Goal: Task Accomplishment & Management: Use online tool/utility

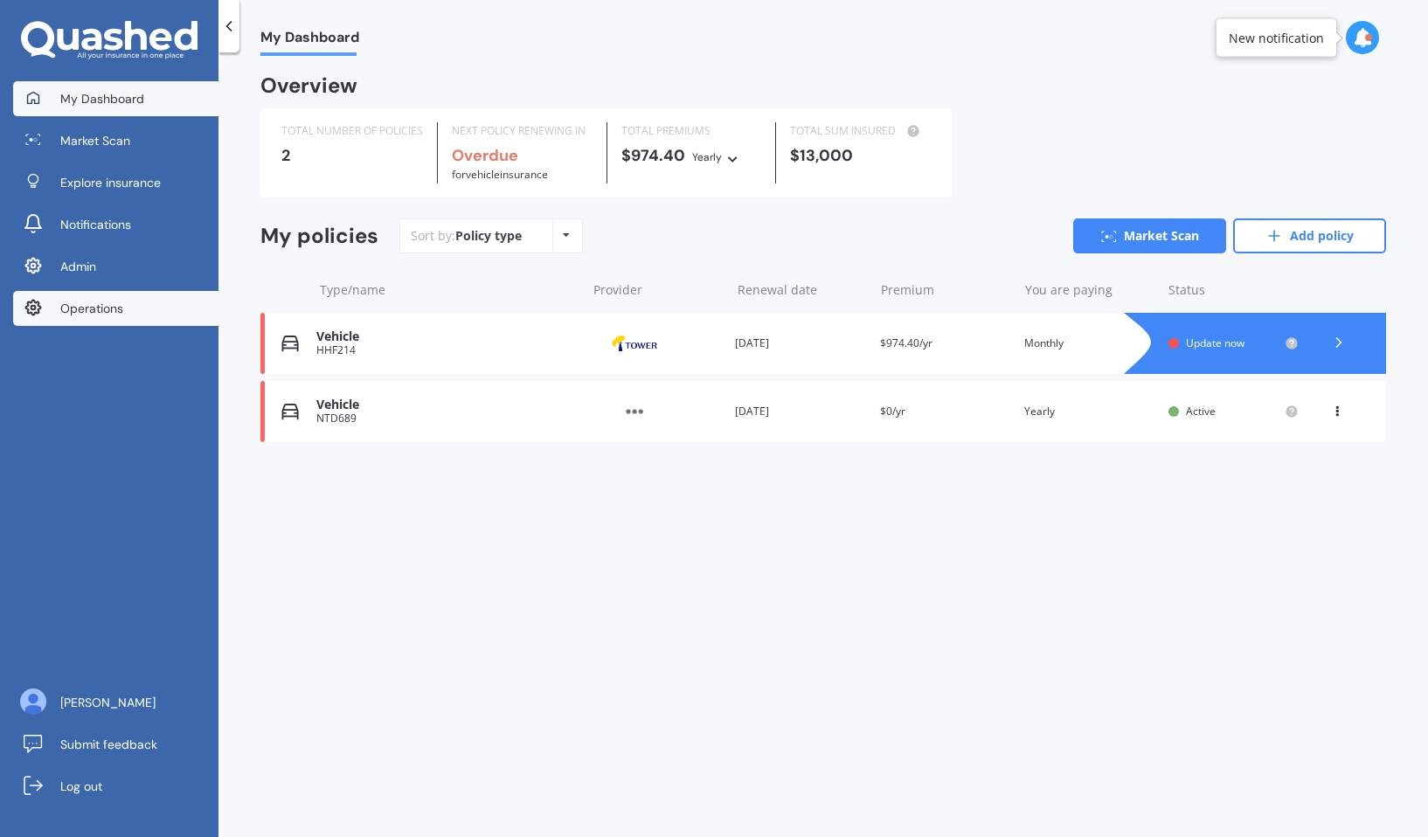
click at [122, 301] on span "Operations" at bounding box center [91, 308] width 63 height 17
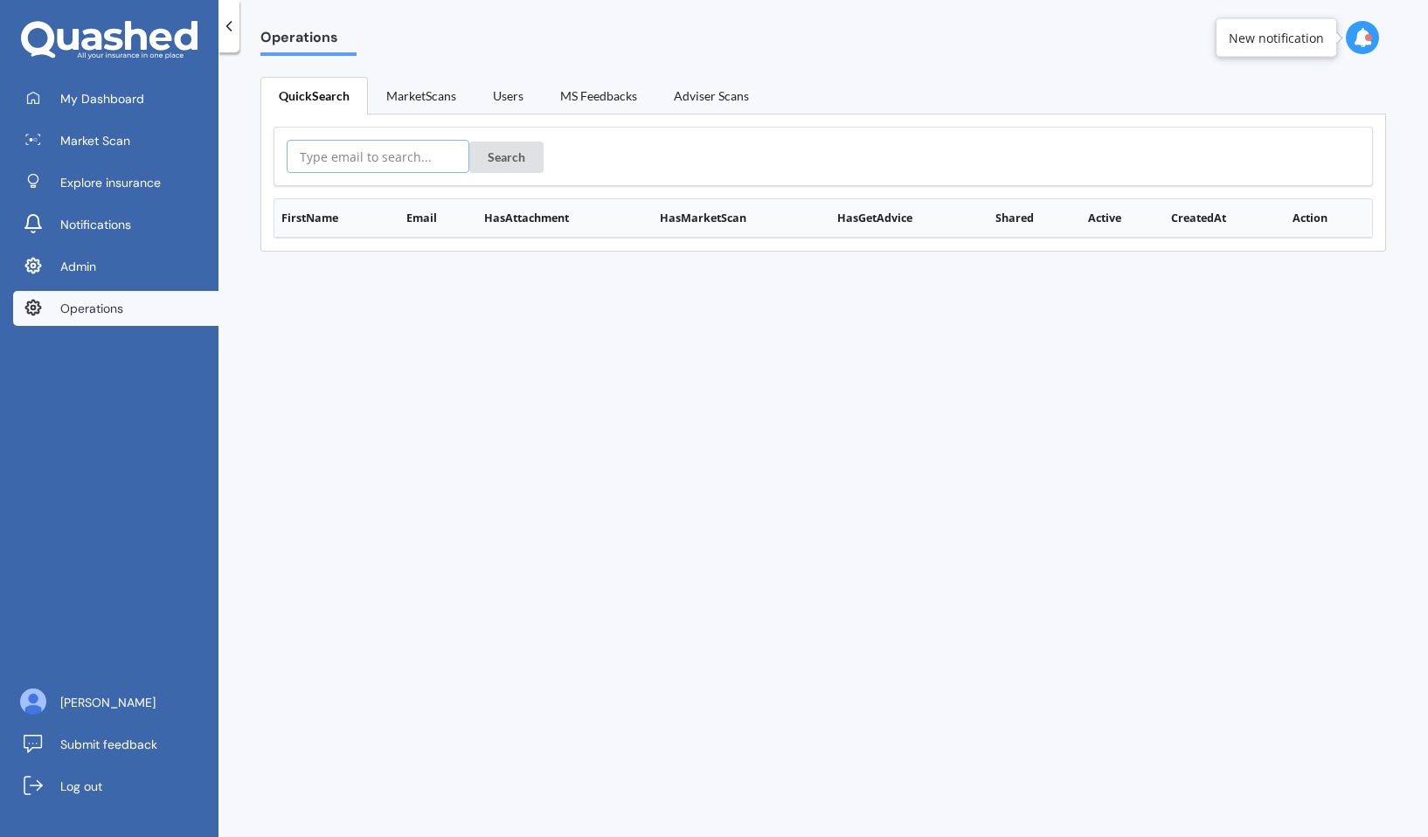
click at [400, 151] on input "text" at bounding box center [378, 156] width 183 height 33
paste input "psapoznik@gmail.com"
click at [469, 142] on button "Search" at bounding box center [506, 157] width 74 height 31
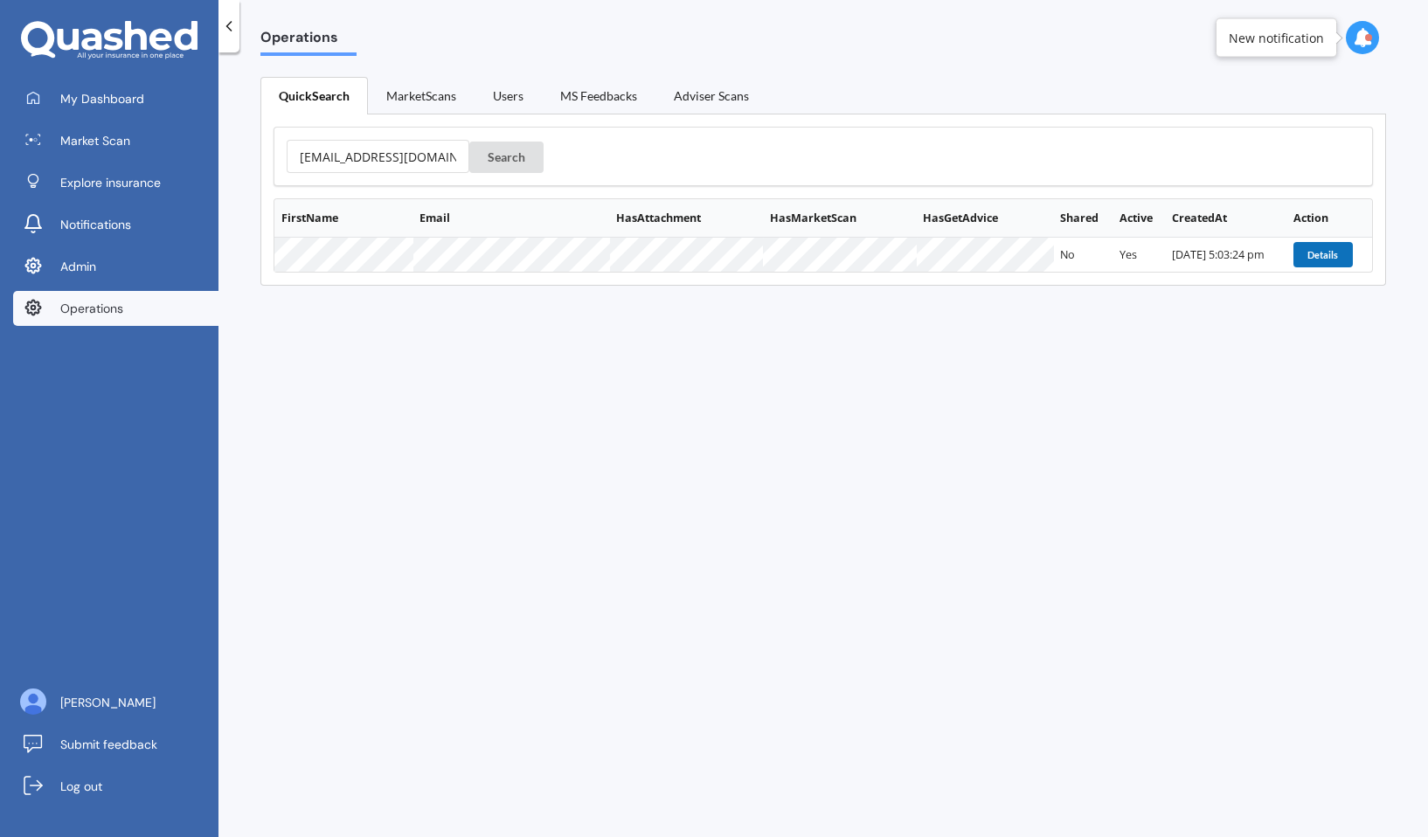
click at [1293, 243] on button "Details" at bounding box center [1322, 254] width 59 height 24
click at [371, 161] on input "psapoznik@gmail.com" at bounding box center [378, 156] width 183 height 33
paste input "ishaa.doshi.7"
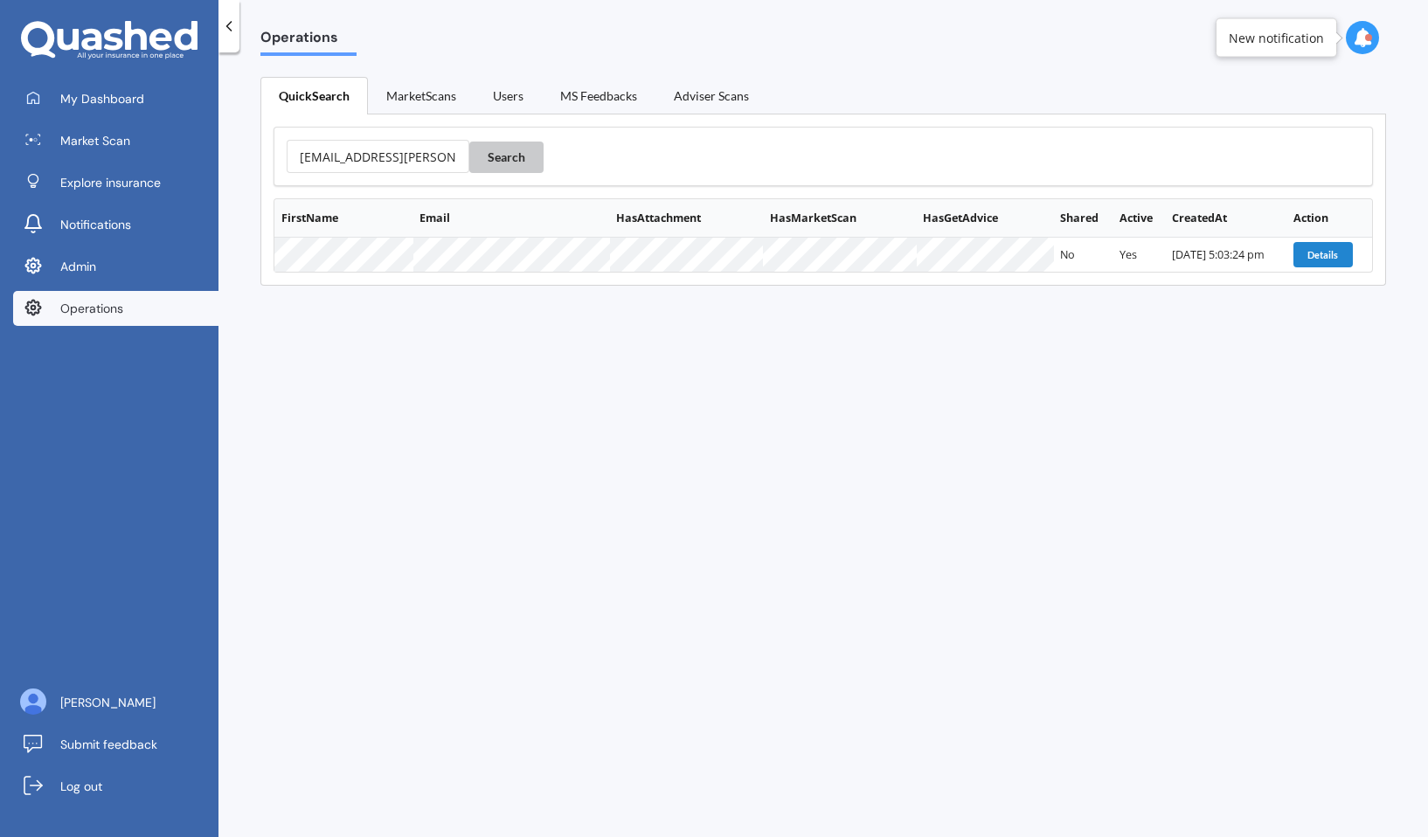
click at [501, 156] on button "Search" at bounding box center [506, 157] width 74 height 31
click at [1294, 254] on button "Details" at bounding box center [1321, 254] width 59 height 24
click at [342, 162] on input "ishaa.doshi.7@gmail.com" at bounding box center [378, 156] width 183 height 33
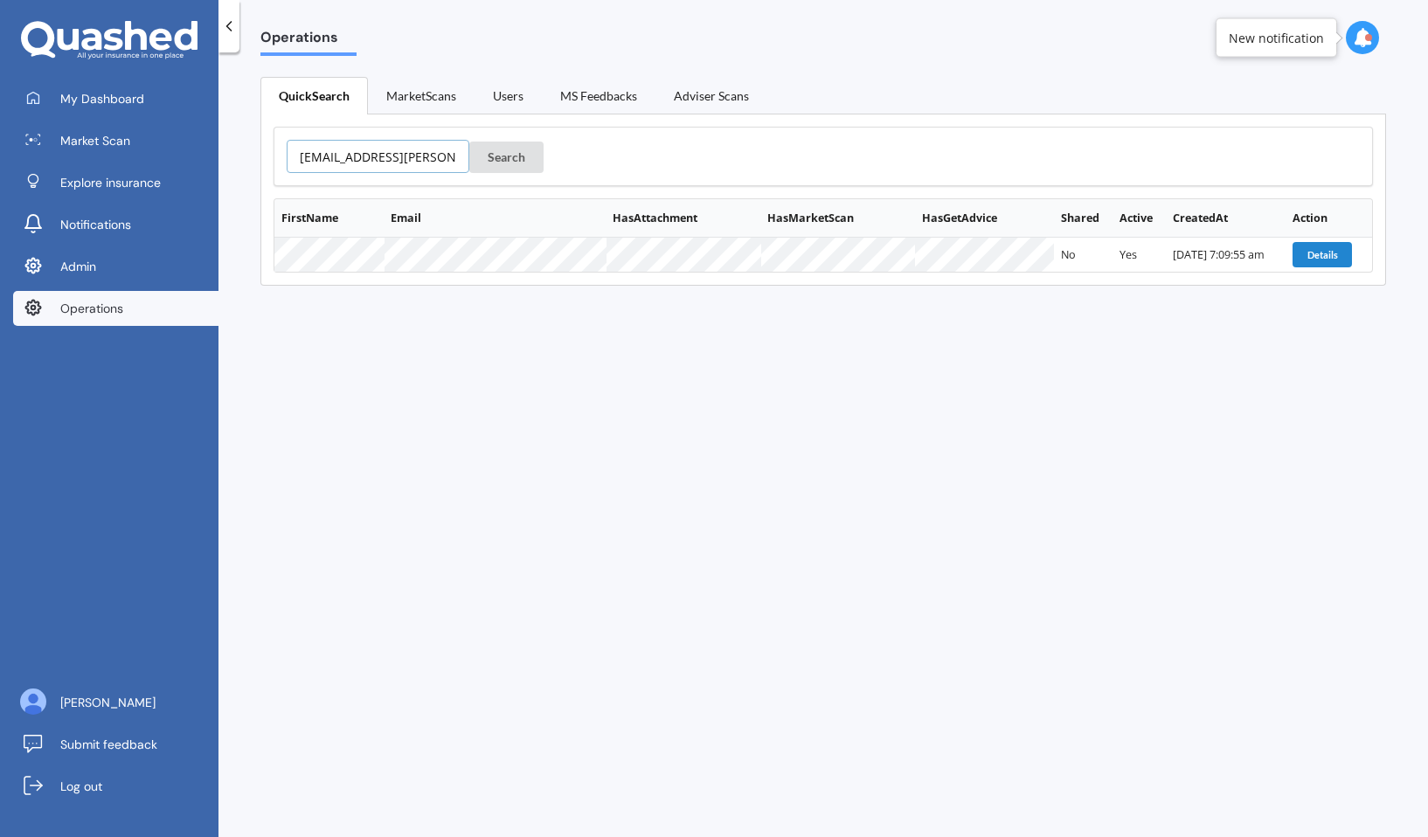
paste input "mike@tasman.net.nz"
type input "mike@tasman.net.nz"
click at [486, 148] on button "Search" at bounding box center [506, 157] width 74 height 31
click at [1316, 267] on td "Details" at bounding box center [1328, 254] width 86 height 33
click at [1310, 251] on button "Details" at bounding box center [1321, 254] width 59 height 24
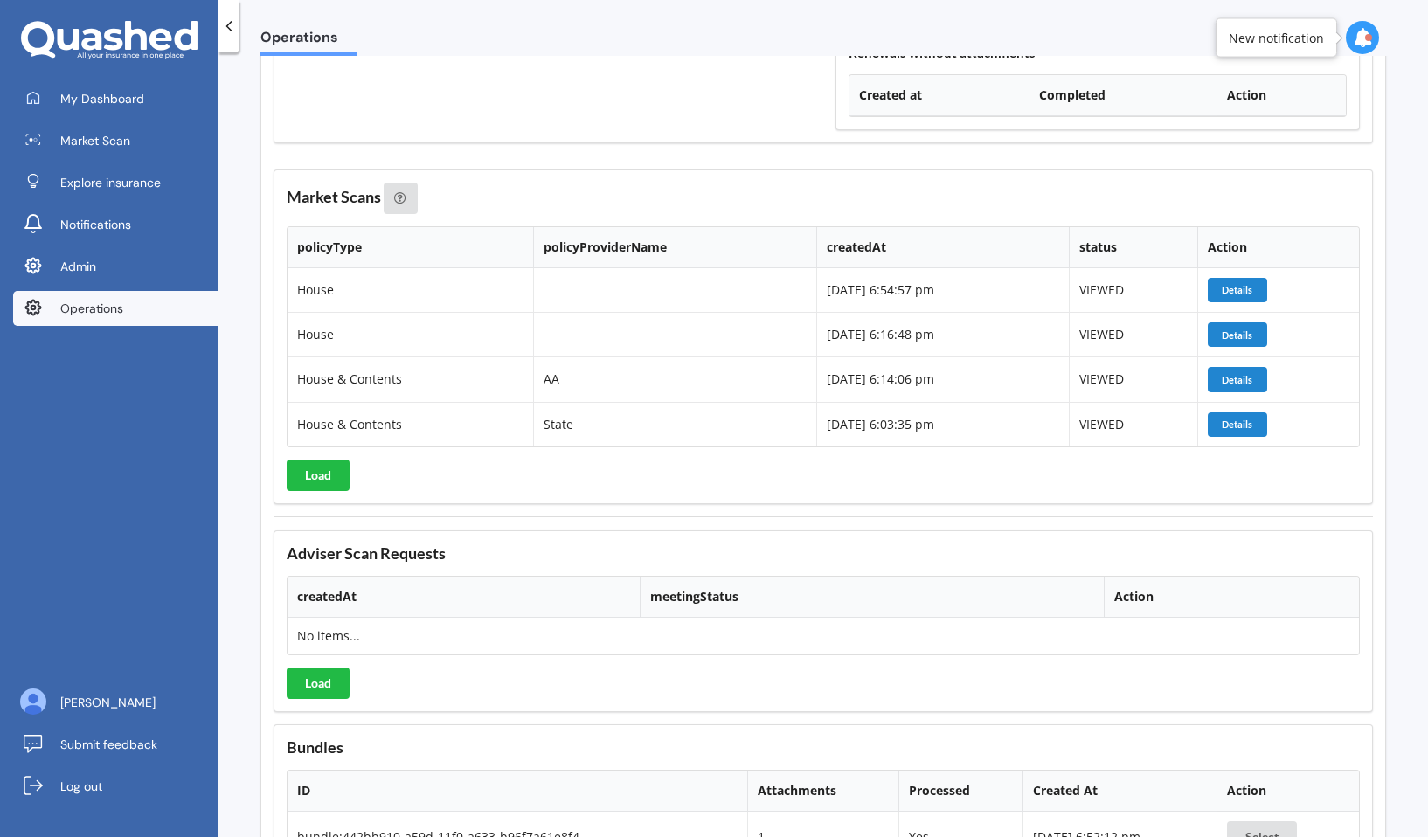
scroll to position [2659, 0]
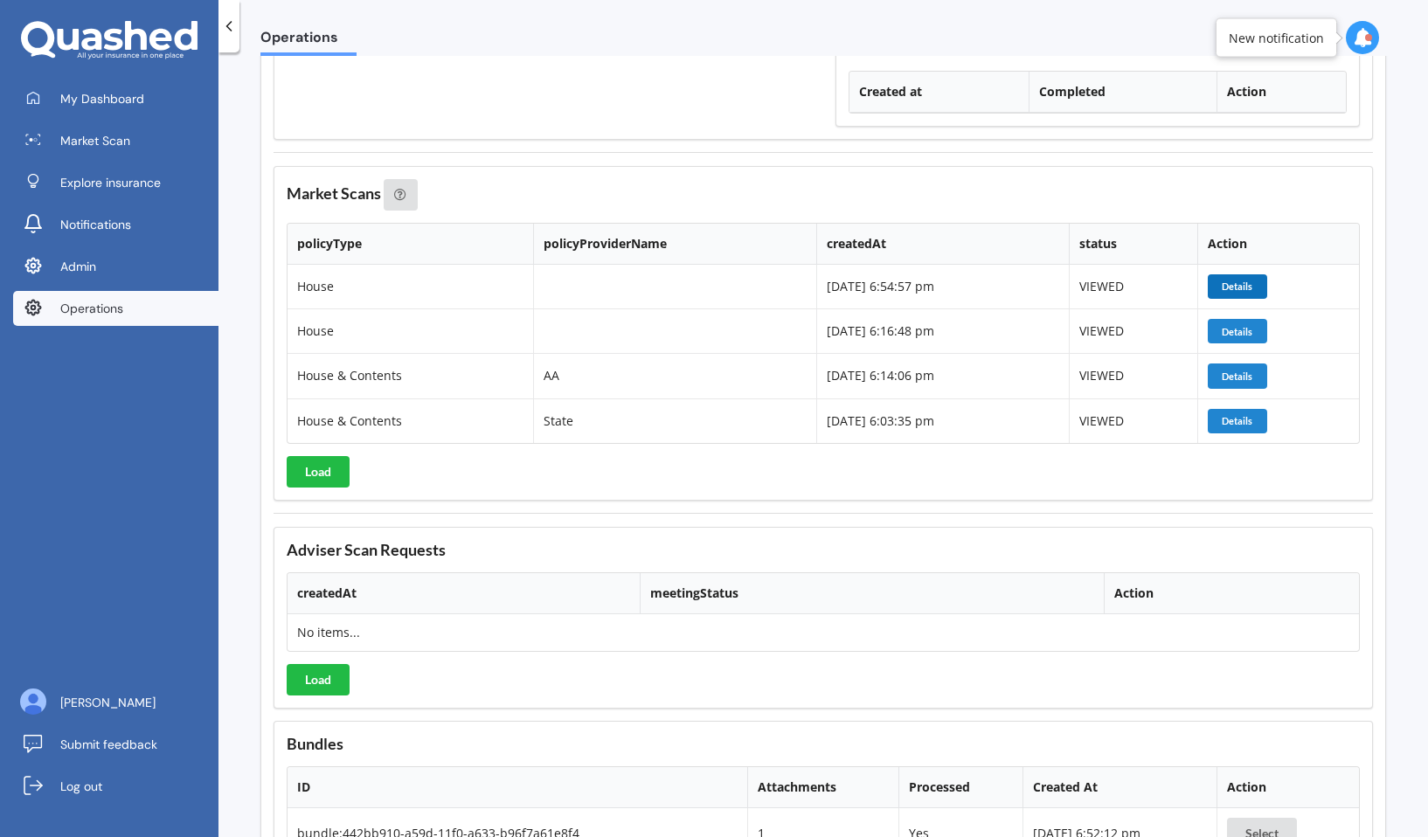
click at [1250, 289] on button "Details" at bounding box center [1236, 286] width 59 height 24
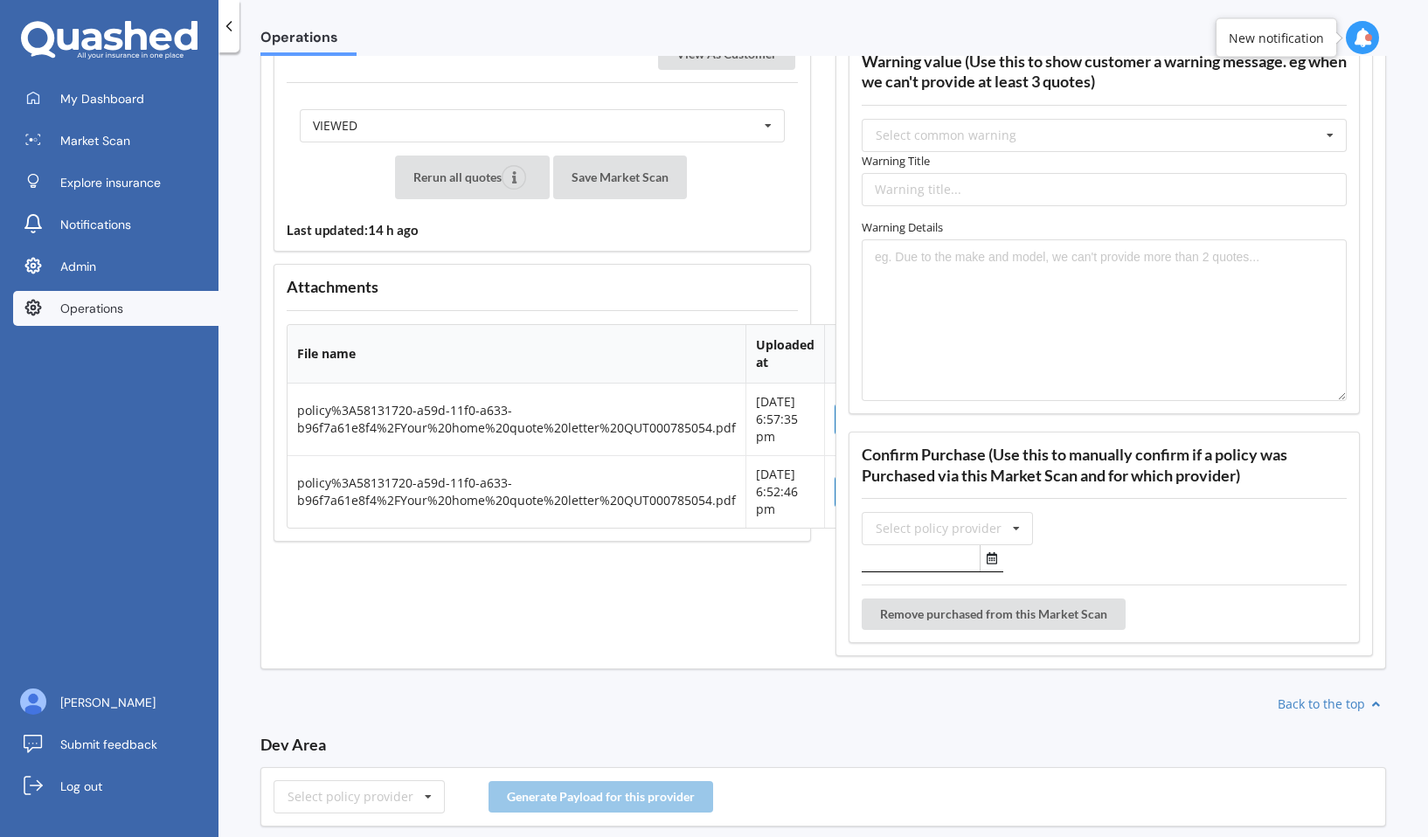
scroll to position [2147, 0]
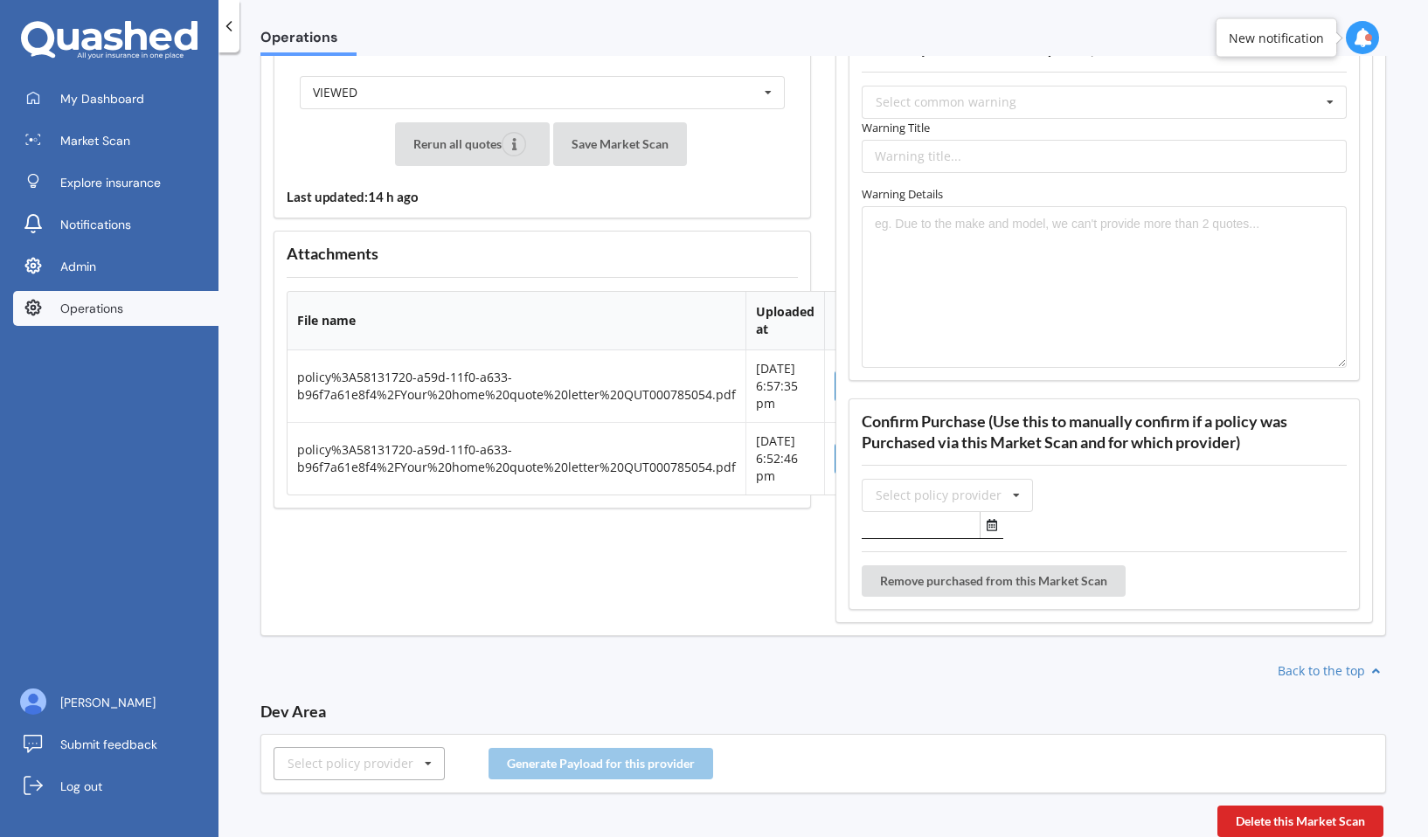
click at [420, 751] on icon at bounding box center [428, 764] width 26 height 32
type input "amp"
click at [391, 720] on div "AMP" at bounding box center [358, 732] width 169 height 32
click at [571, 766] on button "Generate Payload for this provider" at bounding box center [600, 763] width 225 height 31
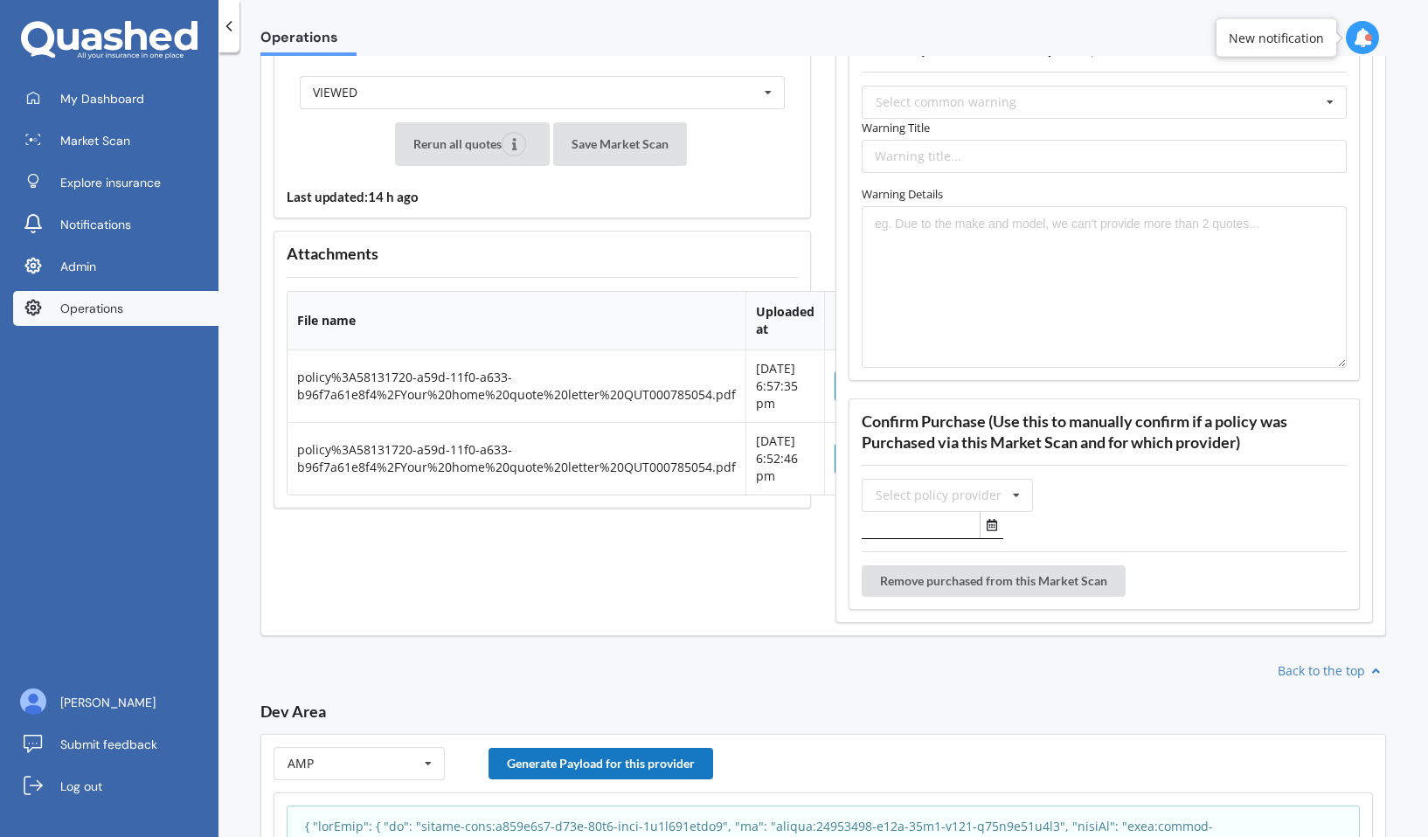
scroll to position [2437, 0]
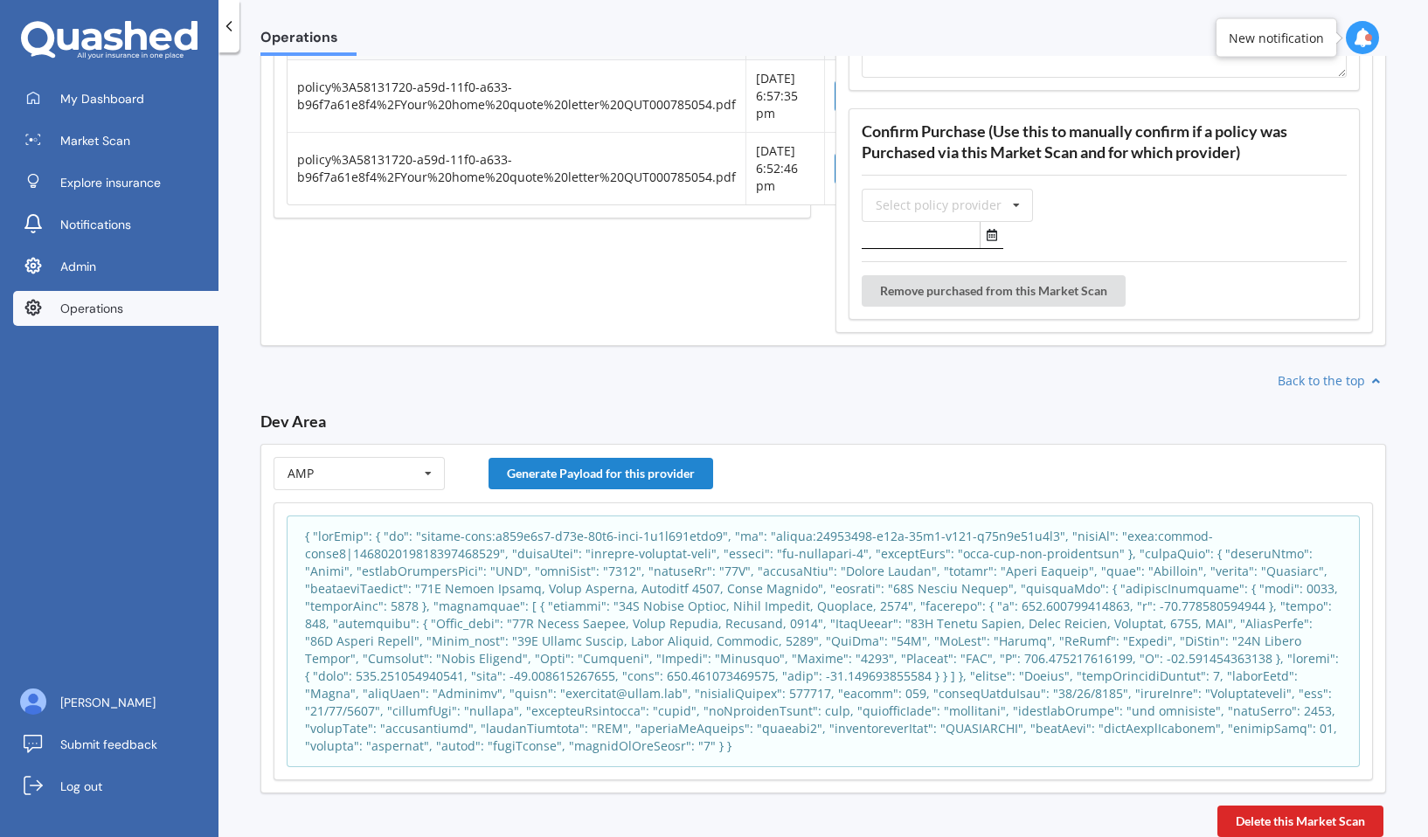
click at [619, 617] on p at bounding box center [823, 641] width 1036 height 227
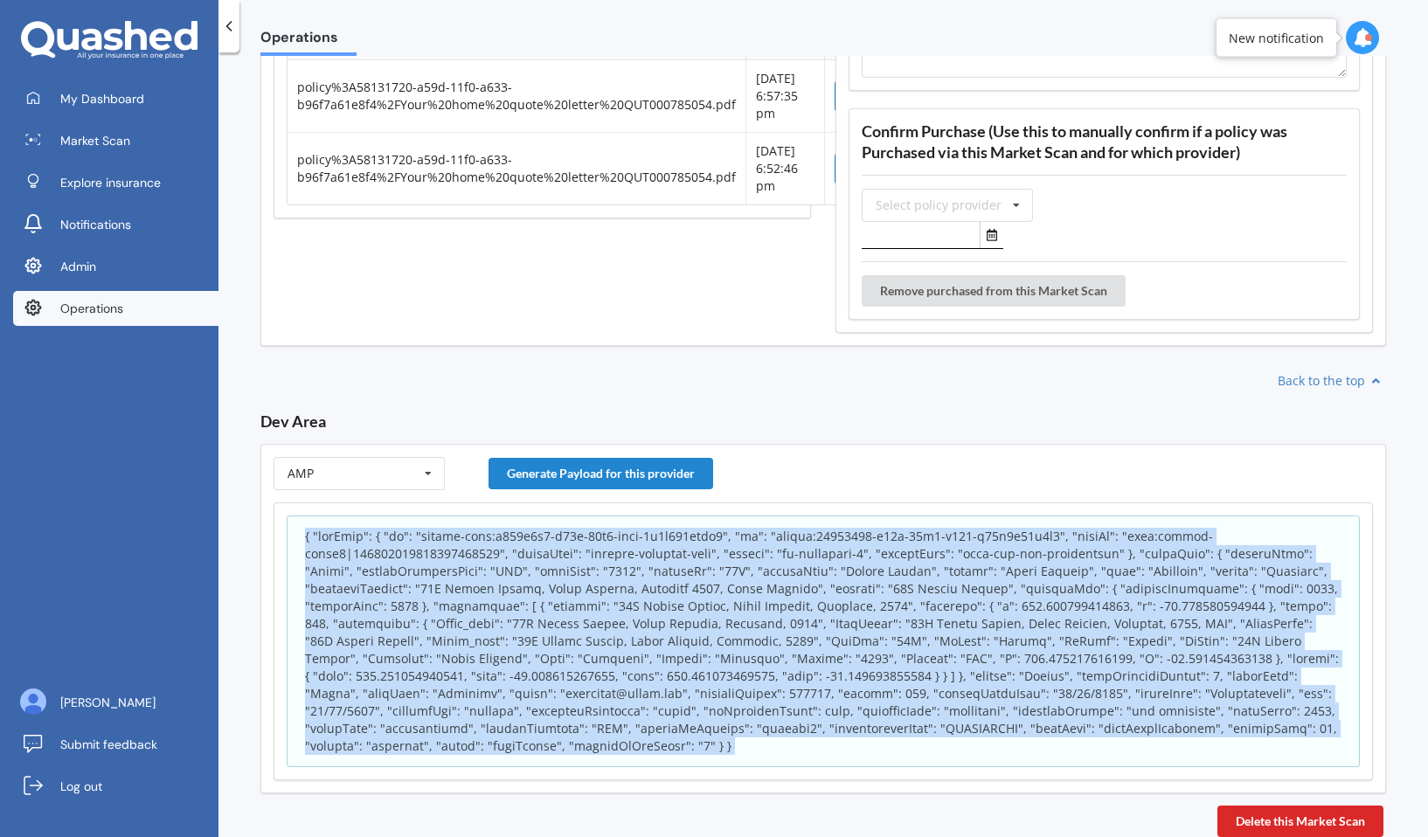
click at [619, 617] on p at bounding box center [823, 641] width 1036 height 227
copy body "{ "appInfo": { "id": "policy-scan:a706e1e0-a59d-11f0-acdf-2f5f074bbea9", "sk": …"
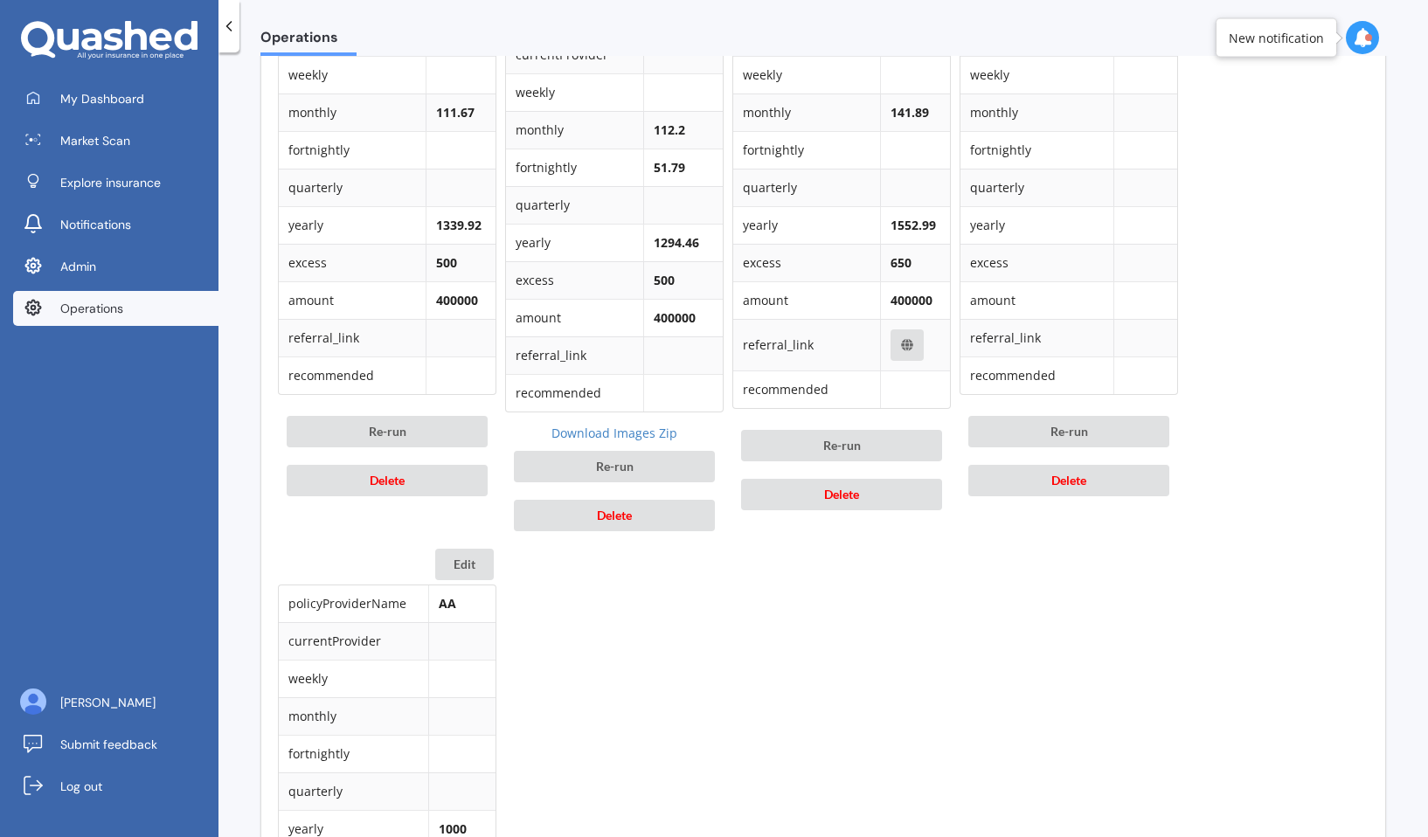
scroll to position [360, 0]
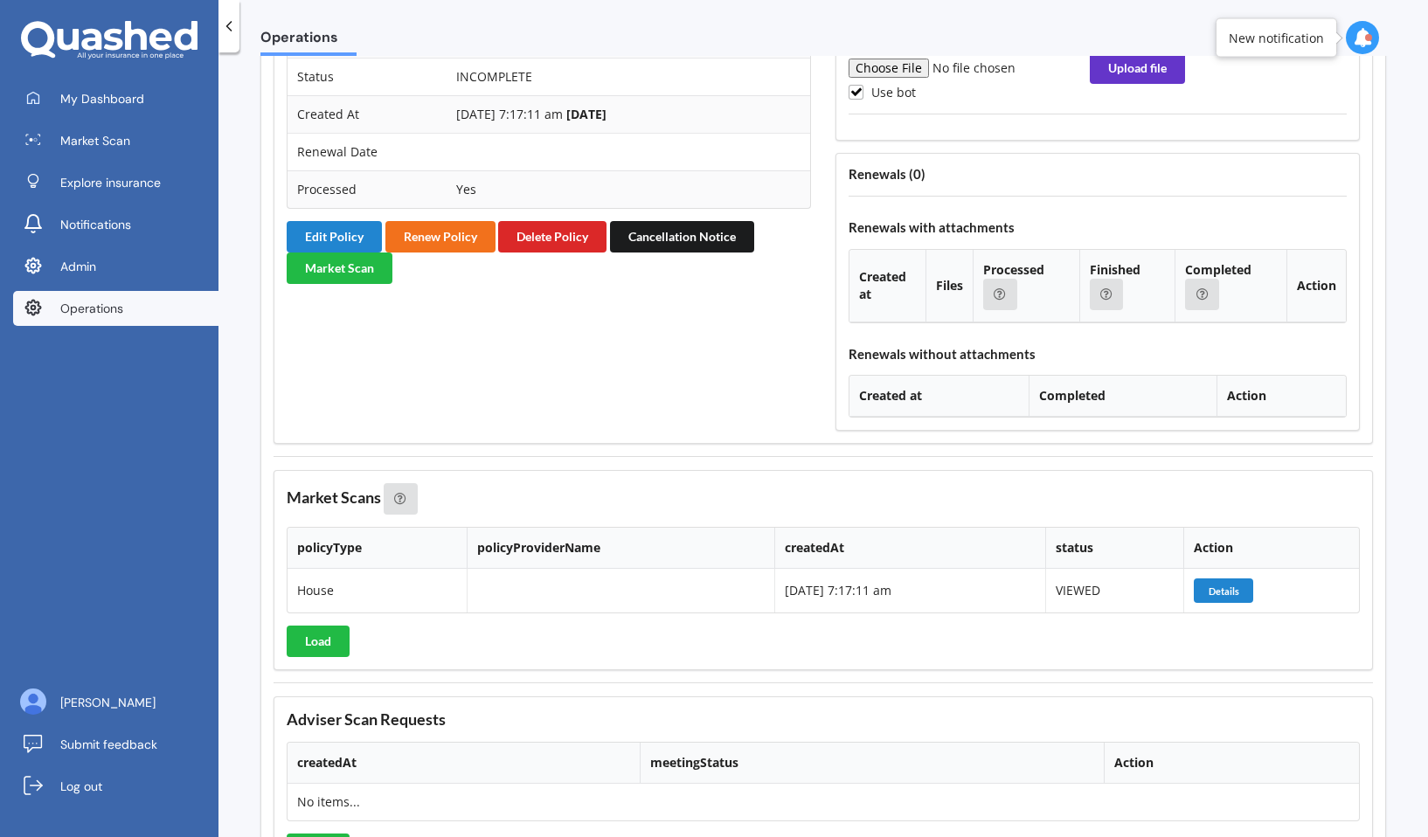
scroll to position [1543, 0]
click at [1234, 589] on button "Details" at bounding box center [1222, 589] width 59 height 24
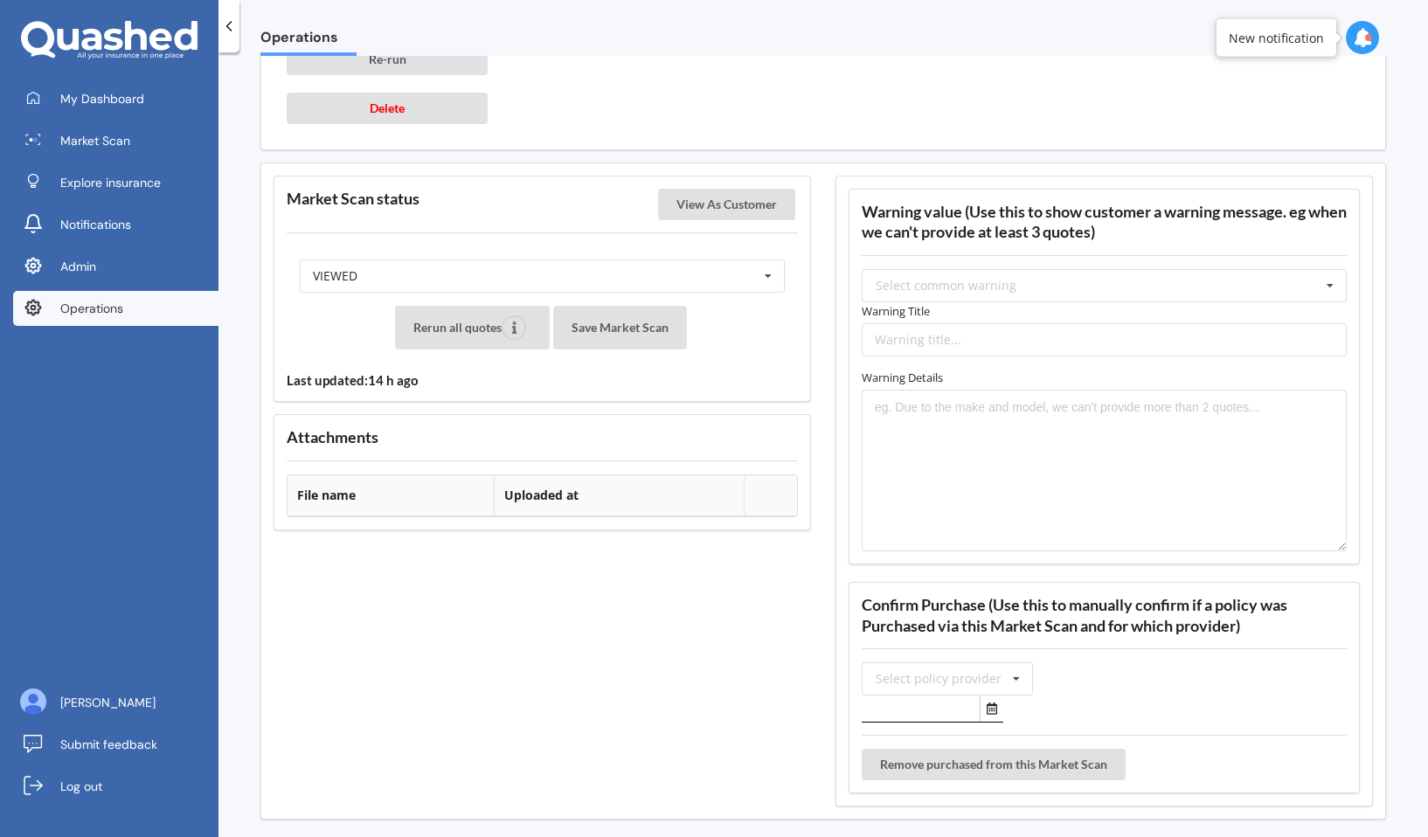
scroll to position [2126, 0]
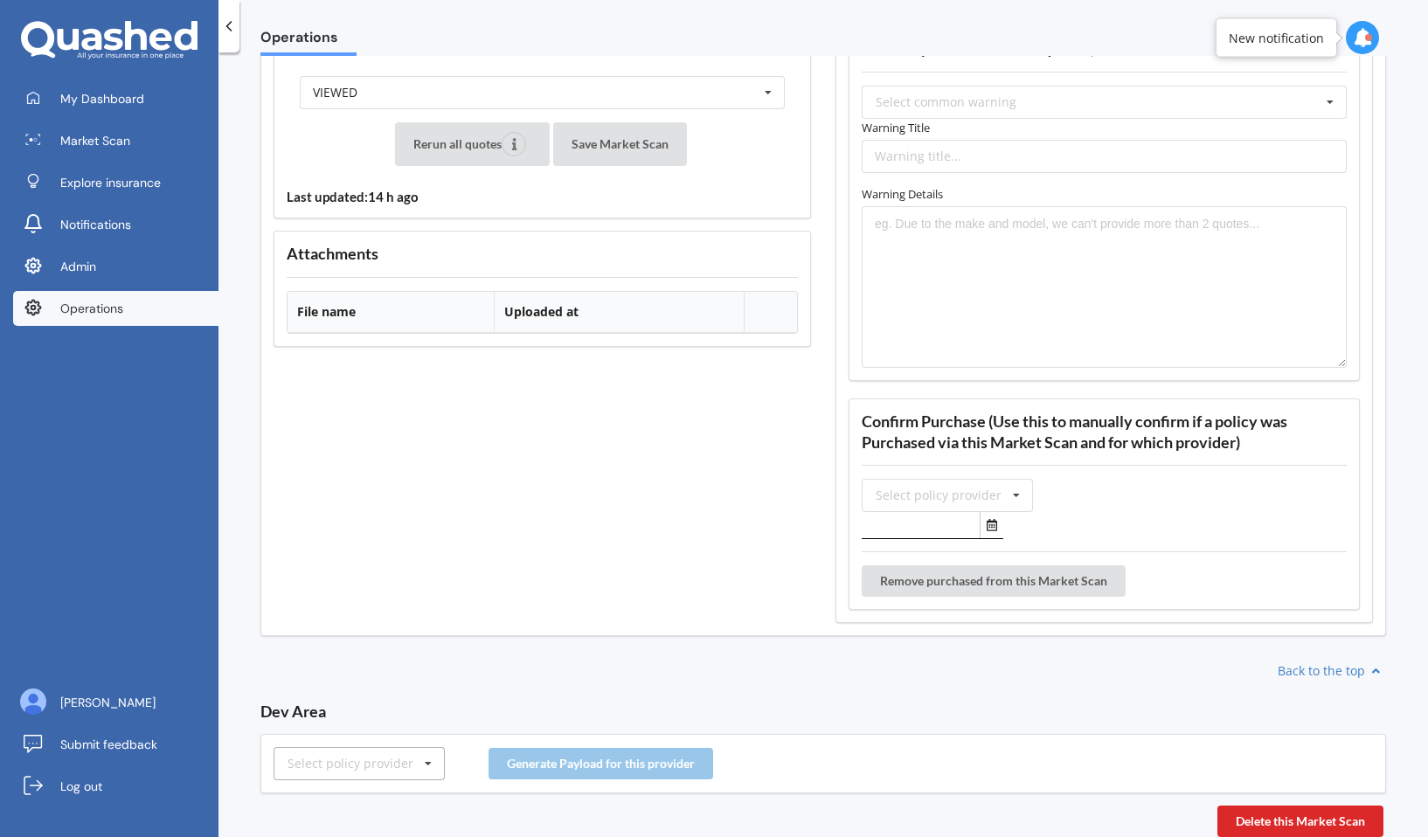
click at [348, 760] on div "Select policy provider" at bounding box center [350, 763] width 126 height 12
click at [352, 660] on div "AMP" at bounding box center [358, 666] width 169 height 32
click at [610, 752] on button "Generate Payload for this provider" at bounding box center [600, 763] width 225 height 31
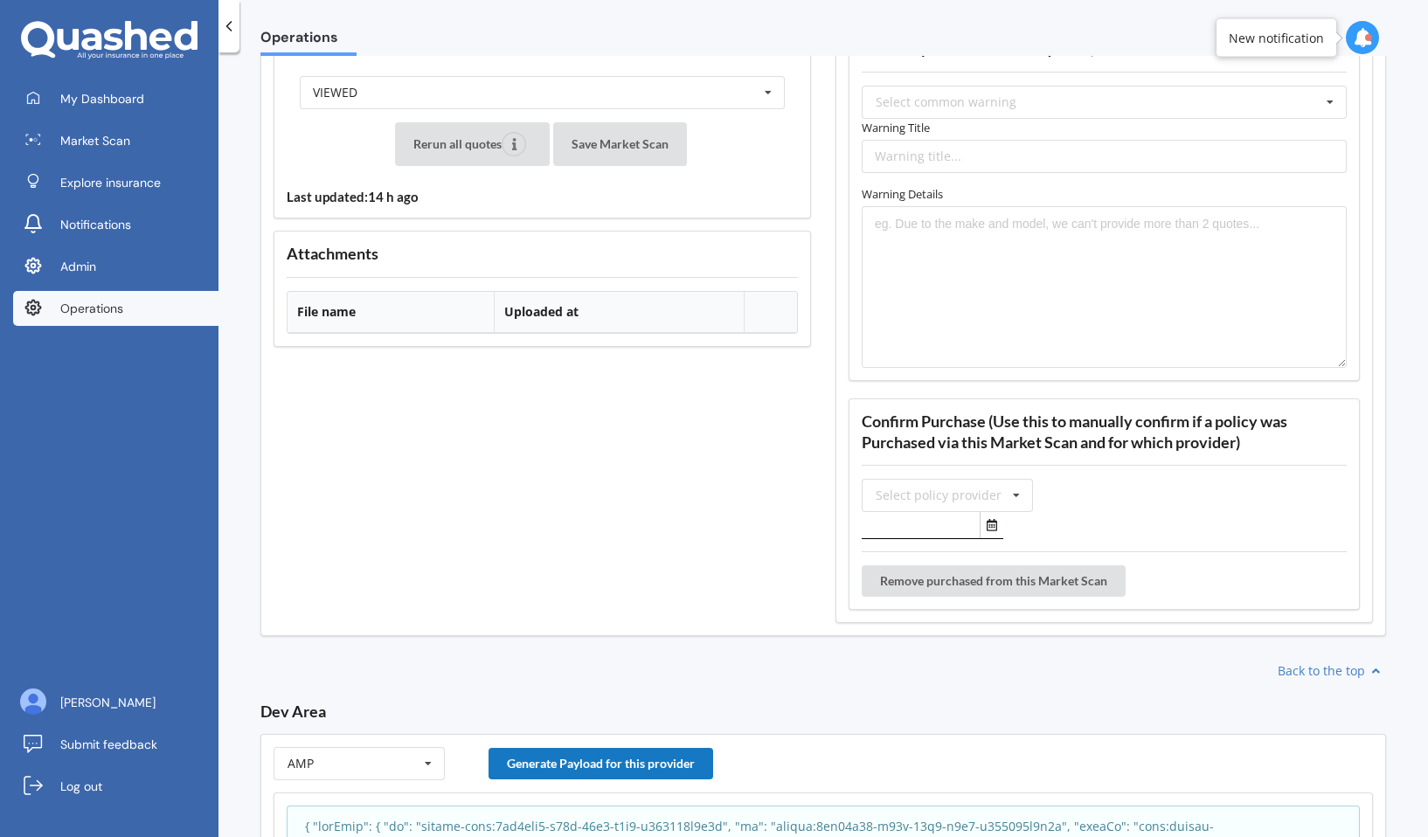
scroll to position [2486, 0]
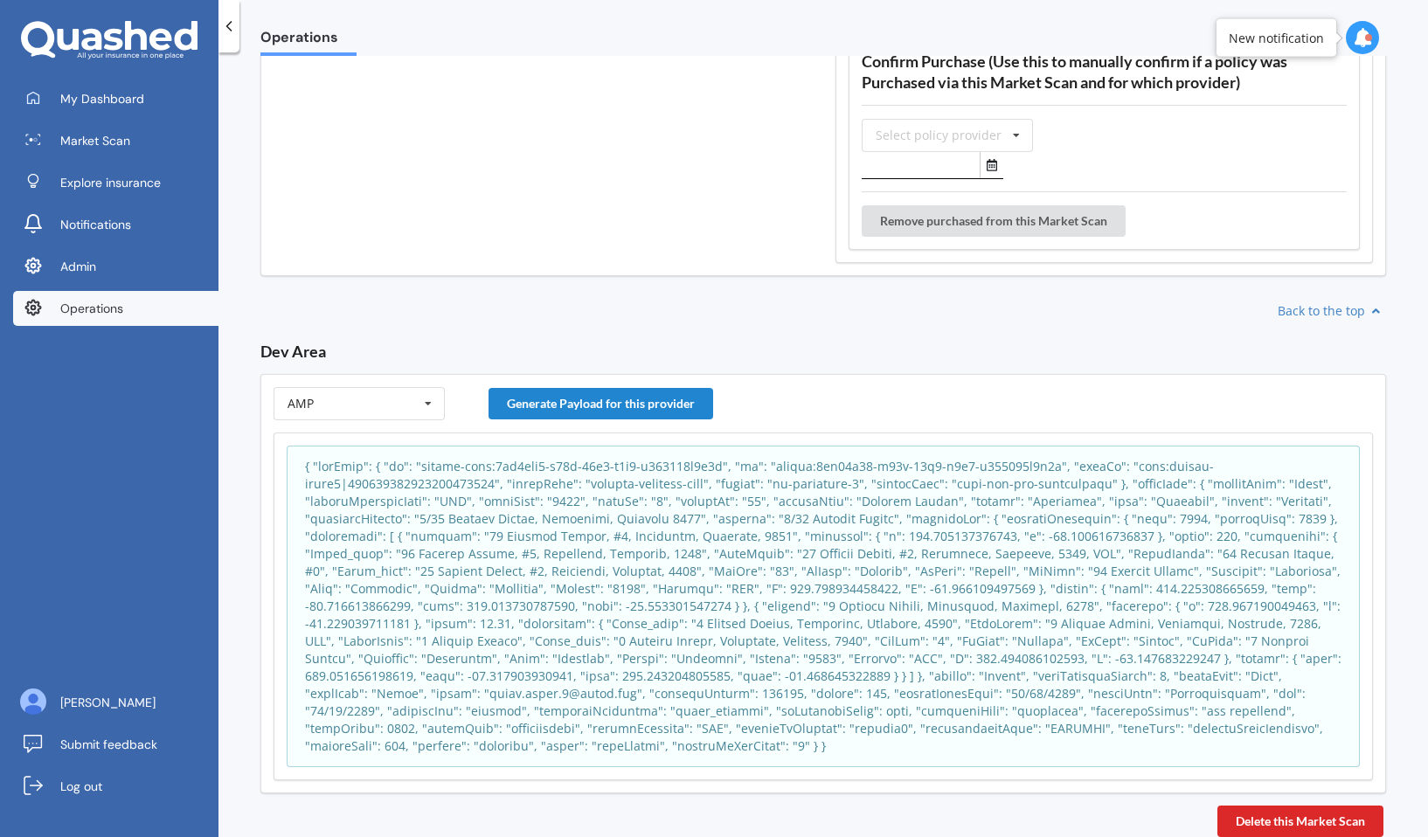
click at [617, 617] on p at bounding box center [823, 606] width 1036 height 297
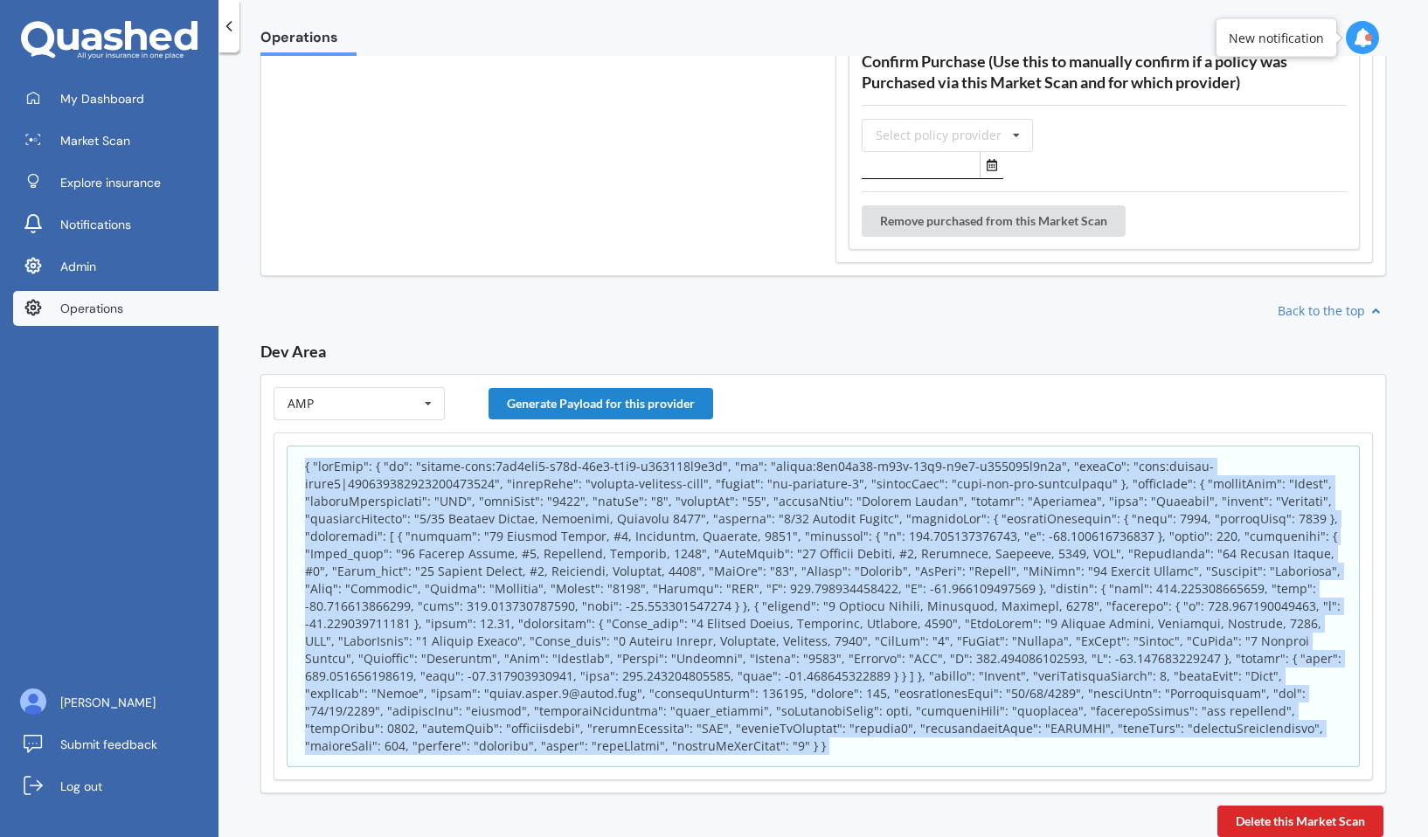
click at [617, 617] on p at bounding box center [823, 606] width 1036 height 297
copy body "{ "appInfo": { "id": "policy-scan:2cd9fdf0-a53c-11f0-a4f3-a970269d1b5e", "sk": …"
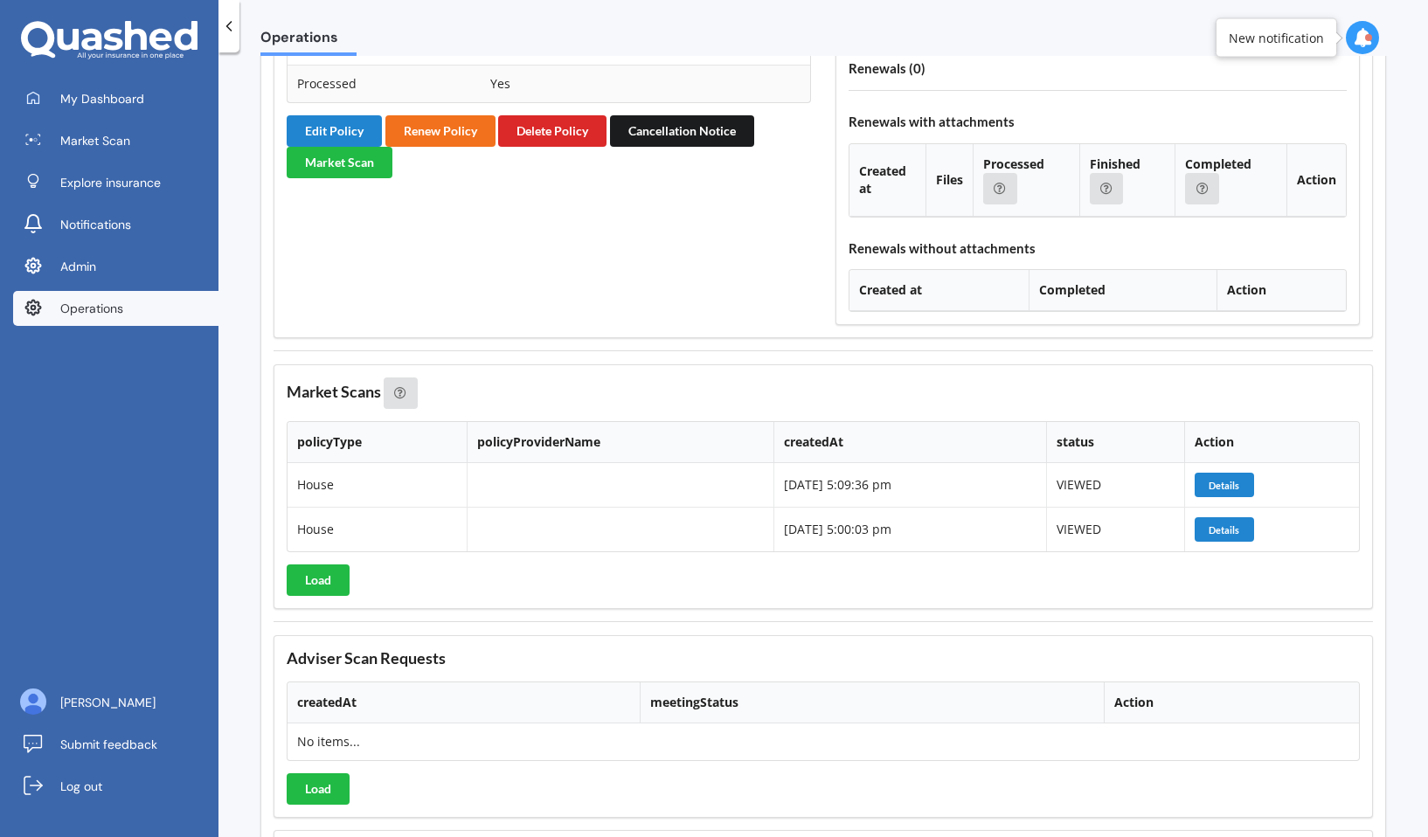
scroll to position [1663, 0]
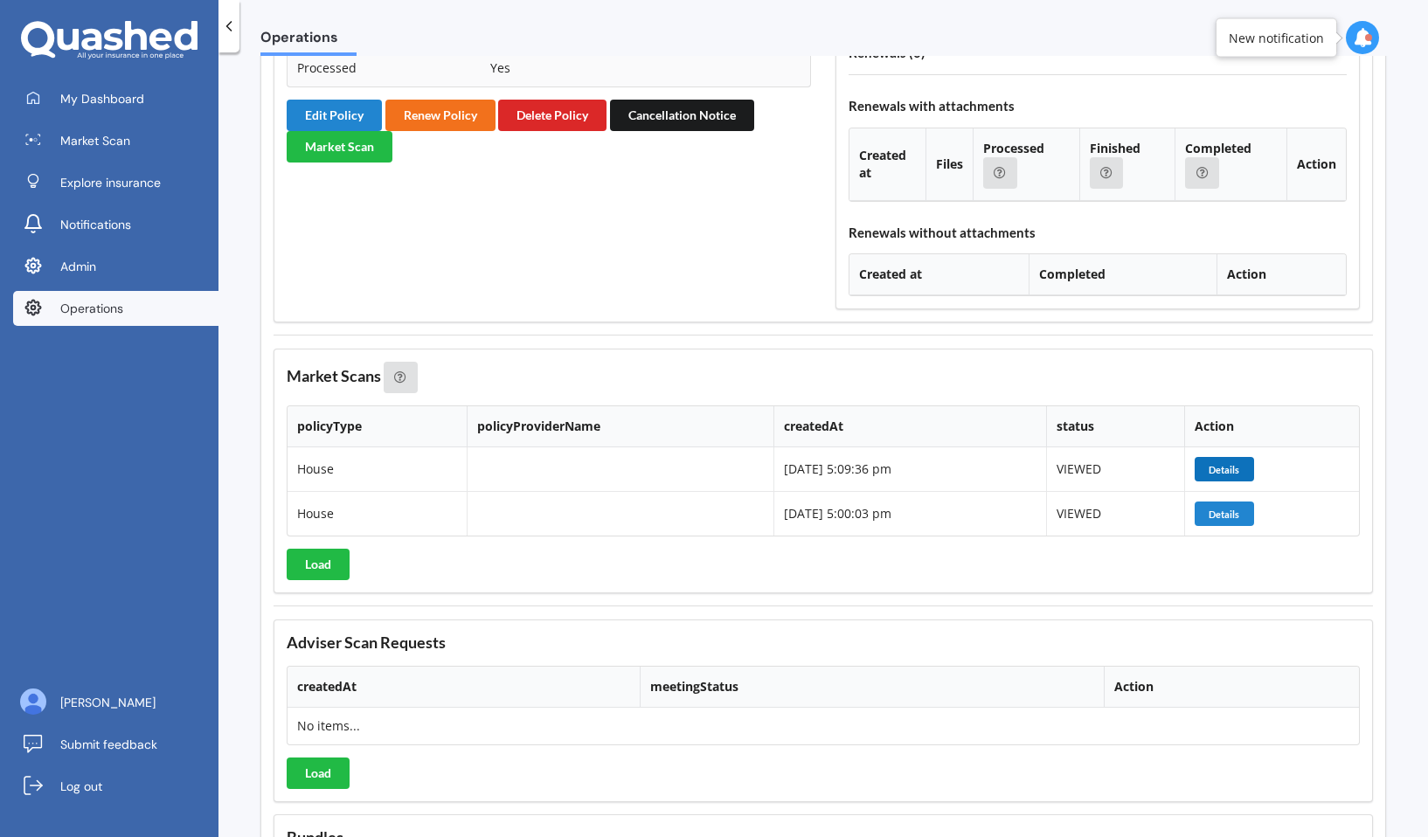
click at [1216, 473] on button "Details" at bounding box center [1223, 469] width 59 height 24
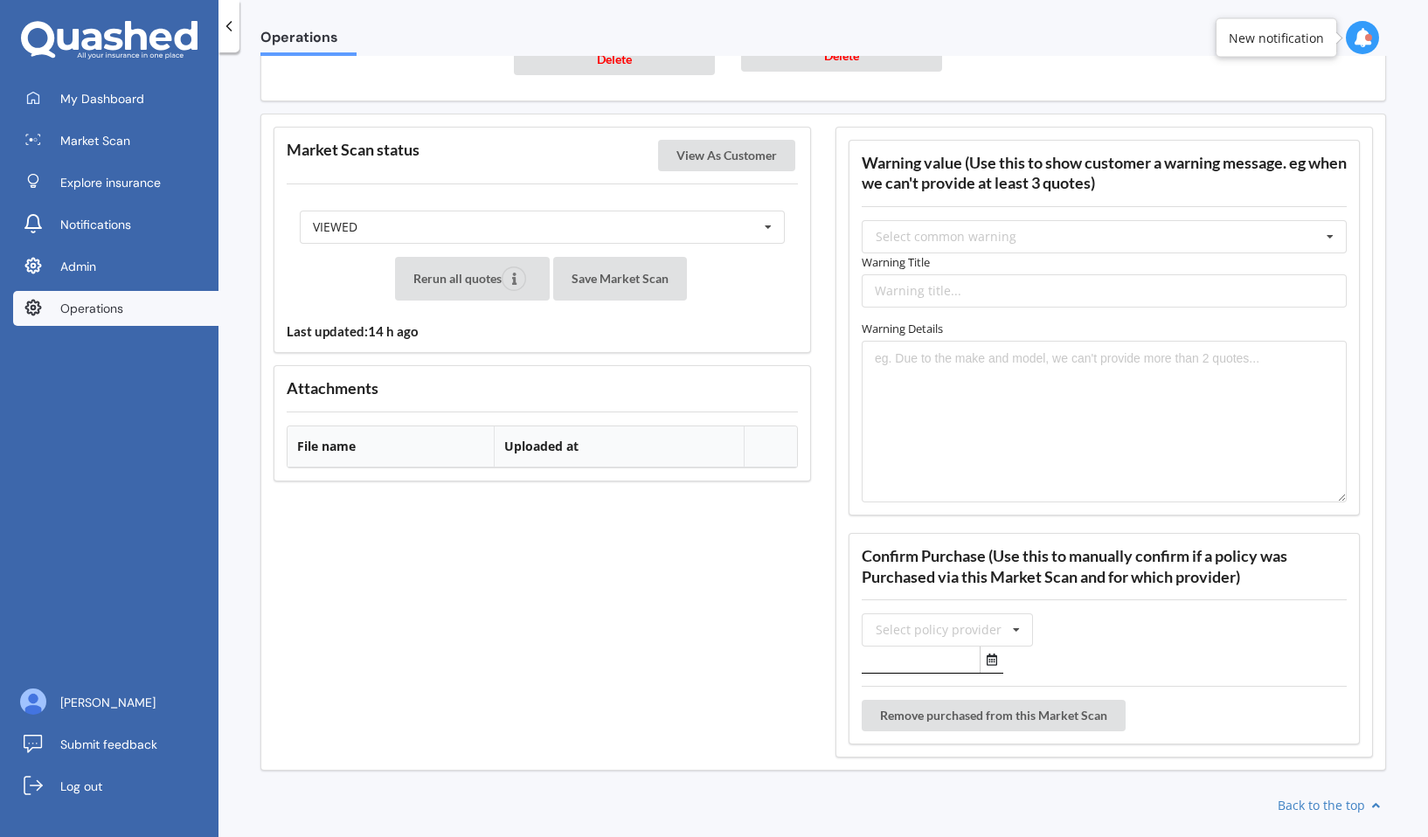
scroll to position [1579, 0]
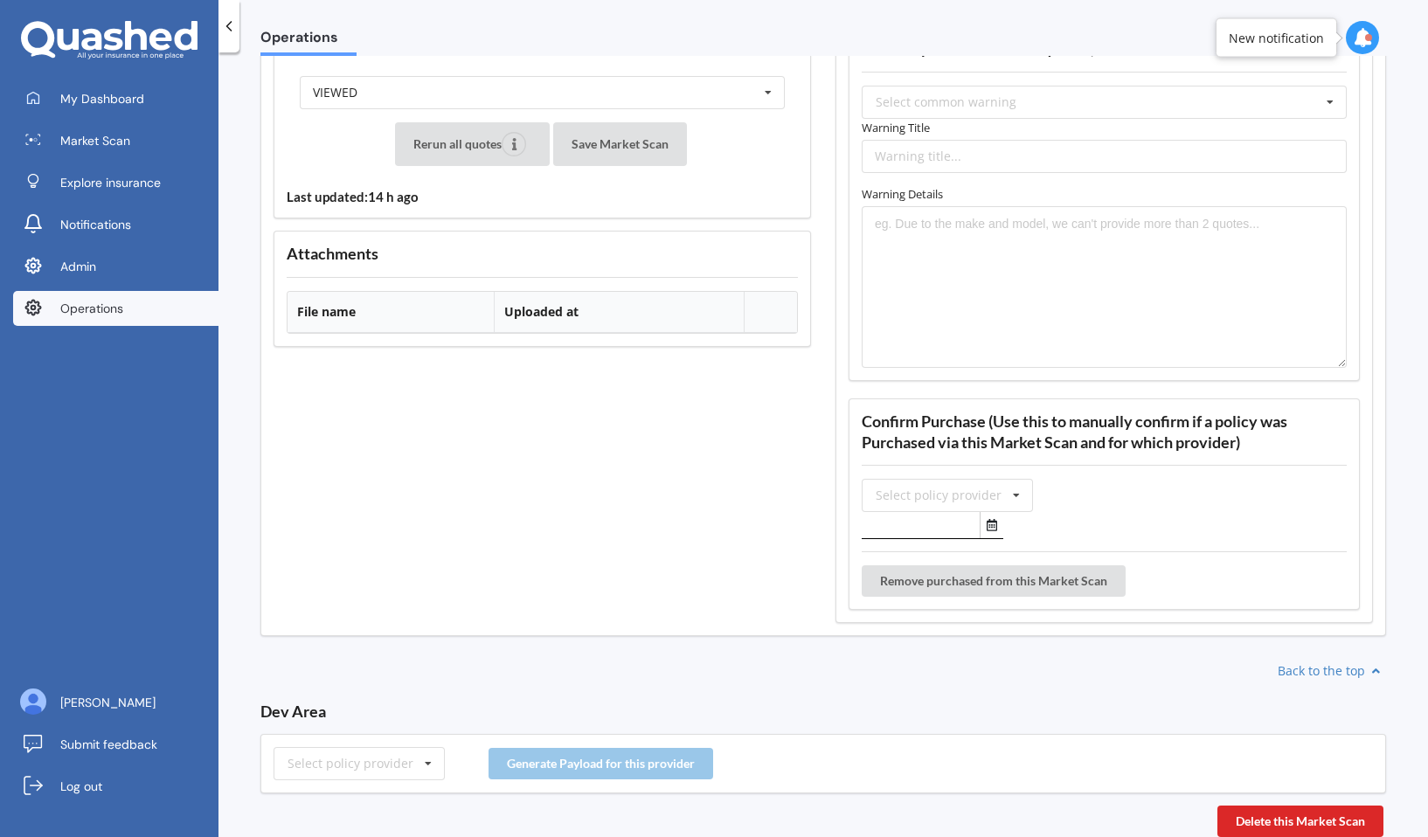
click at [394, 736] on div "Select policy provider AA AIA AMI AMP ANZ ASB Accuro Aioi Nissay Dowa Allianz P…" at bounding box center [822, 763] width 1125 height 59
click at [383, 776] on input "text" at bounding box center [359, 763] width 169 height 31
type input "amp"
click at [381, 734] on div "AMP" at bounding box center [358, 732] width 169 height 32
click at [583, 769] on button "Generate Payload for this provider" at bounding box center [600, 763] width 225 height 31
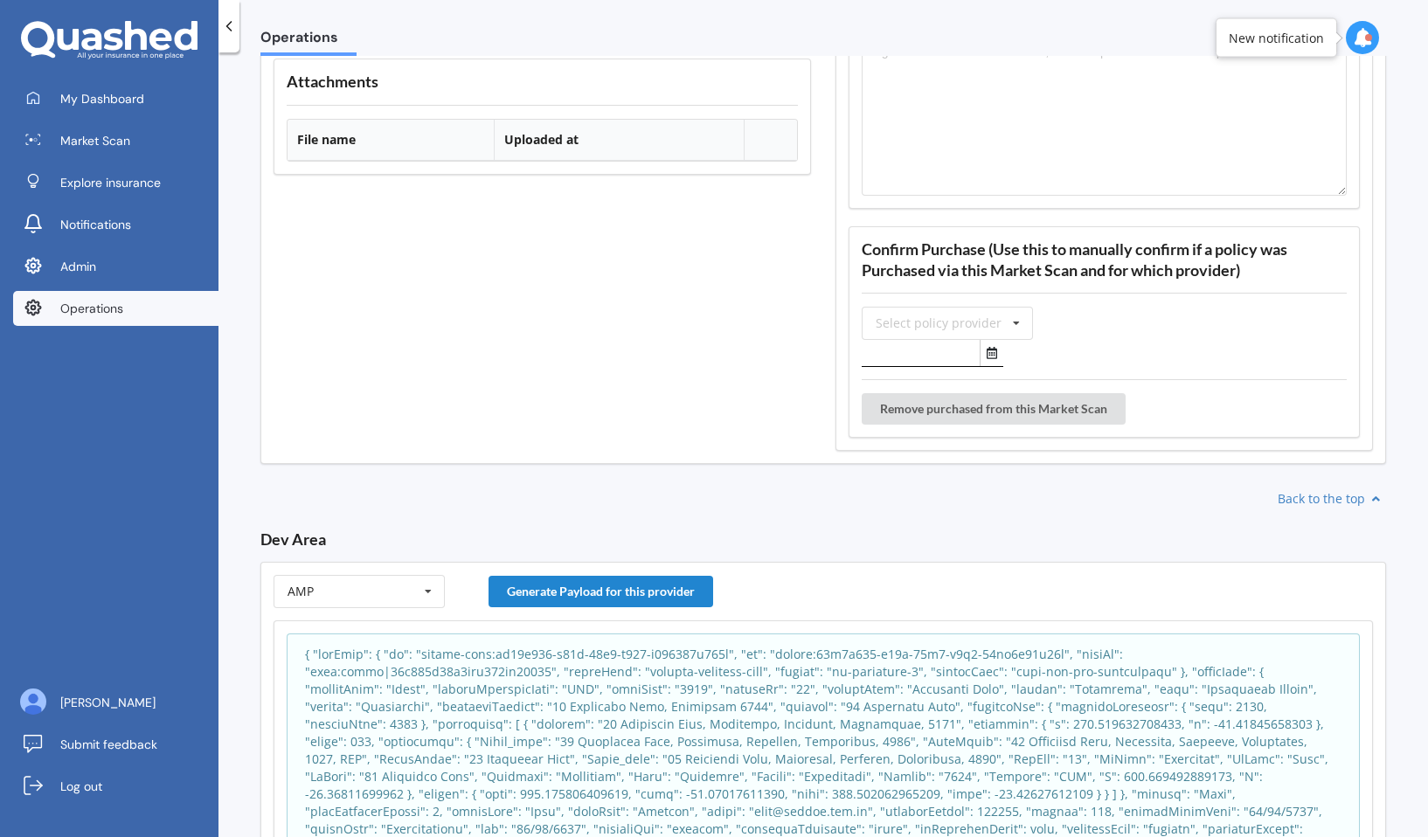
scroll to position [1869, 0]
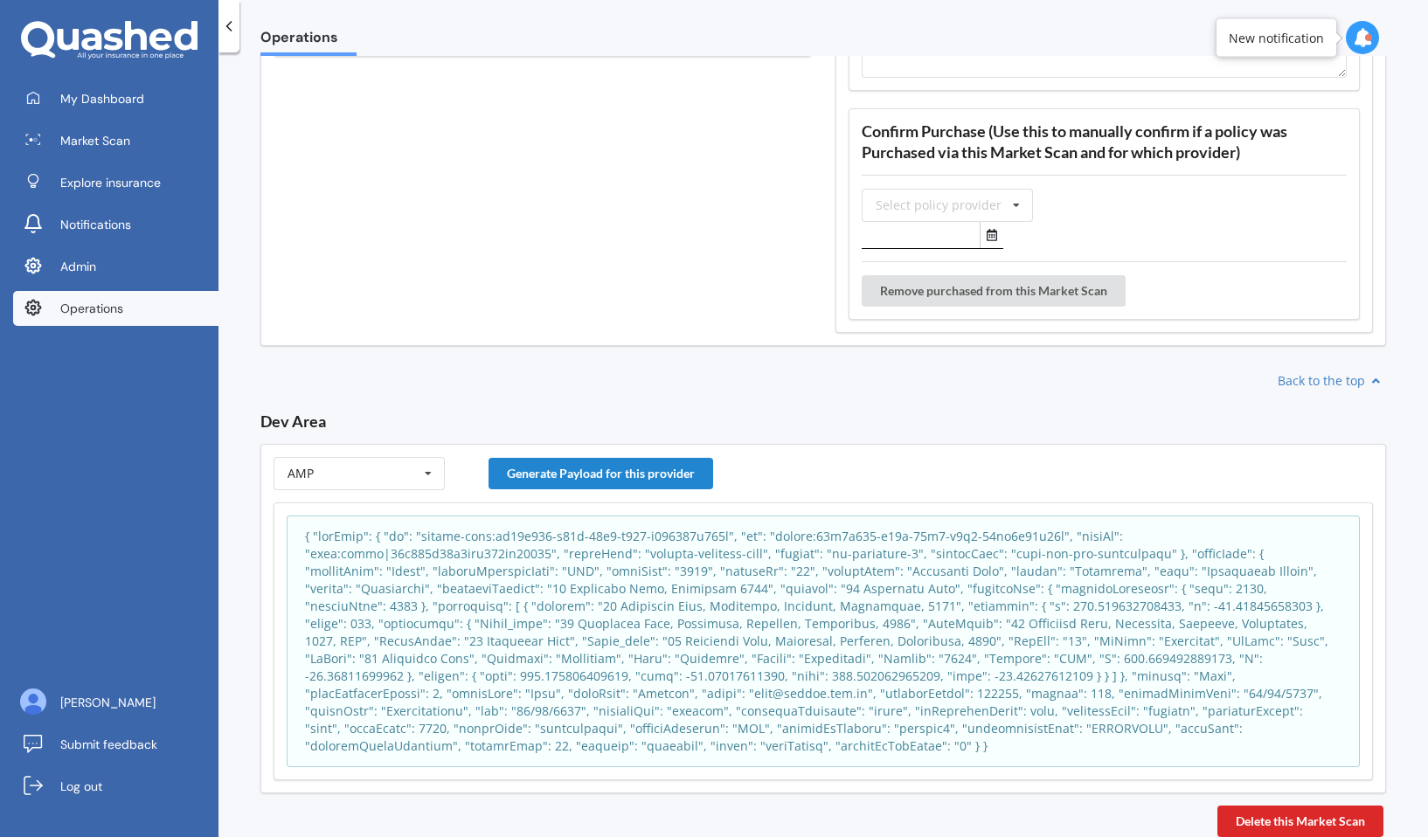
click at [638, 612] on p at bounding box center [823, 641] width 1036 height 227
click at [638, 615] on p at bounding box center [823, 641] width 1036 height 227
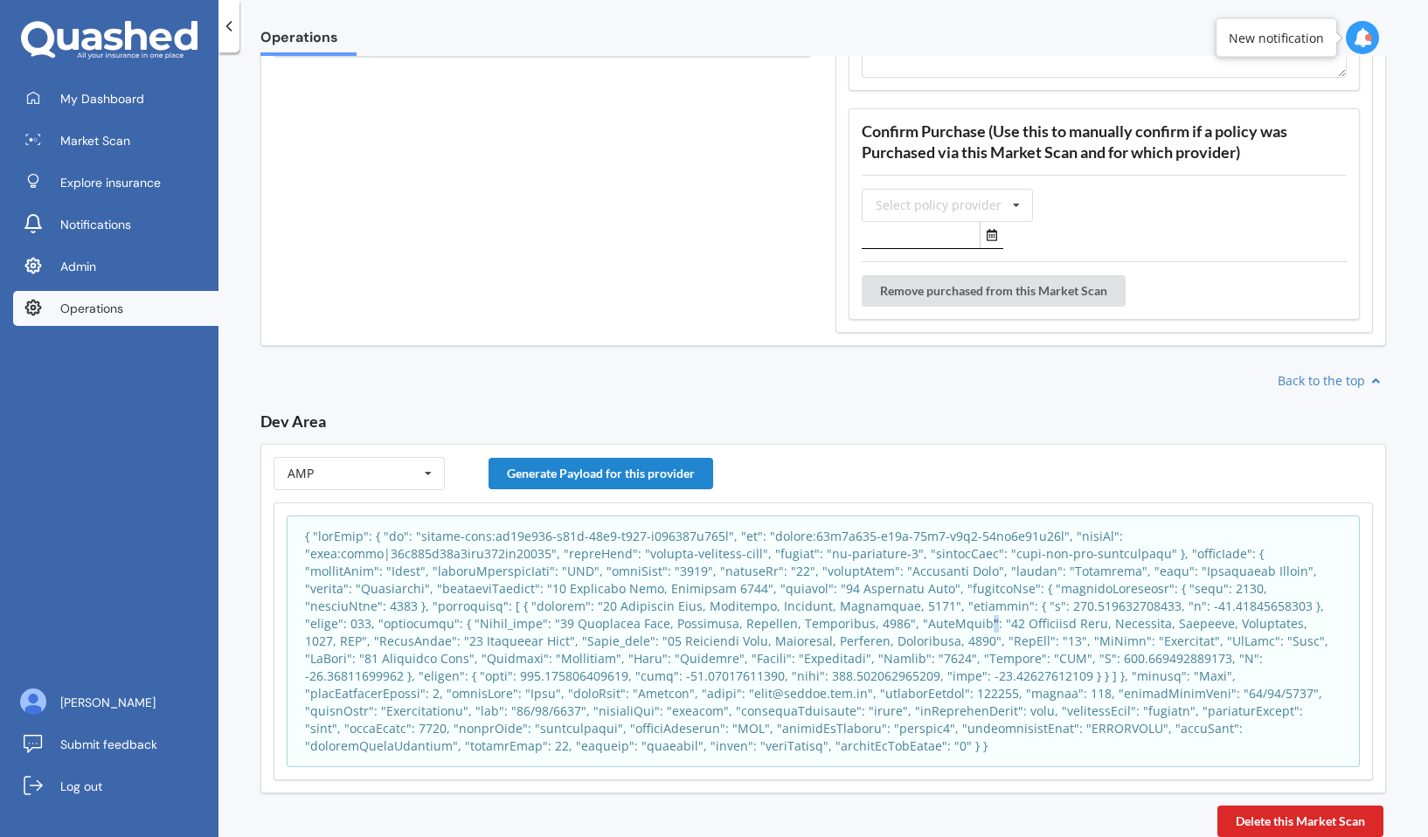
click at [638, 615] on p at bounding box center [823, 641] width 1036 height 227
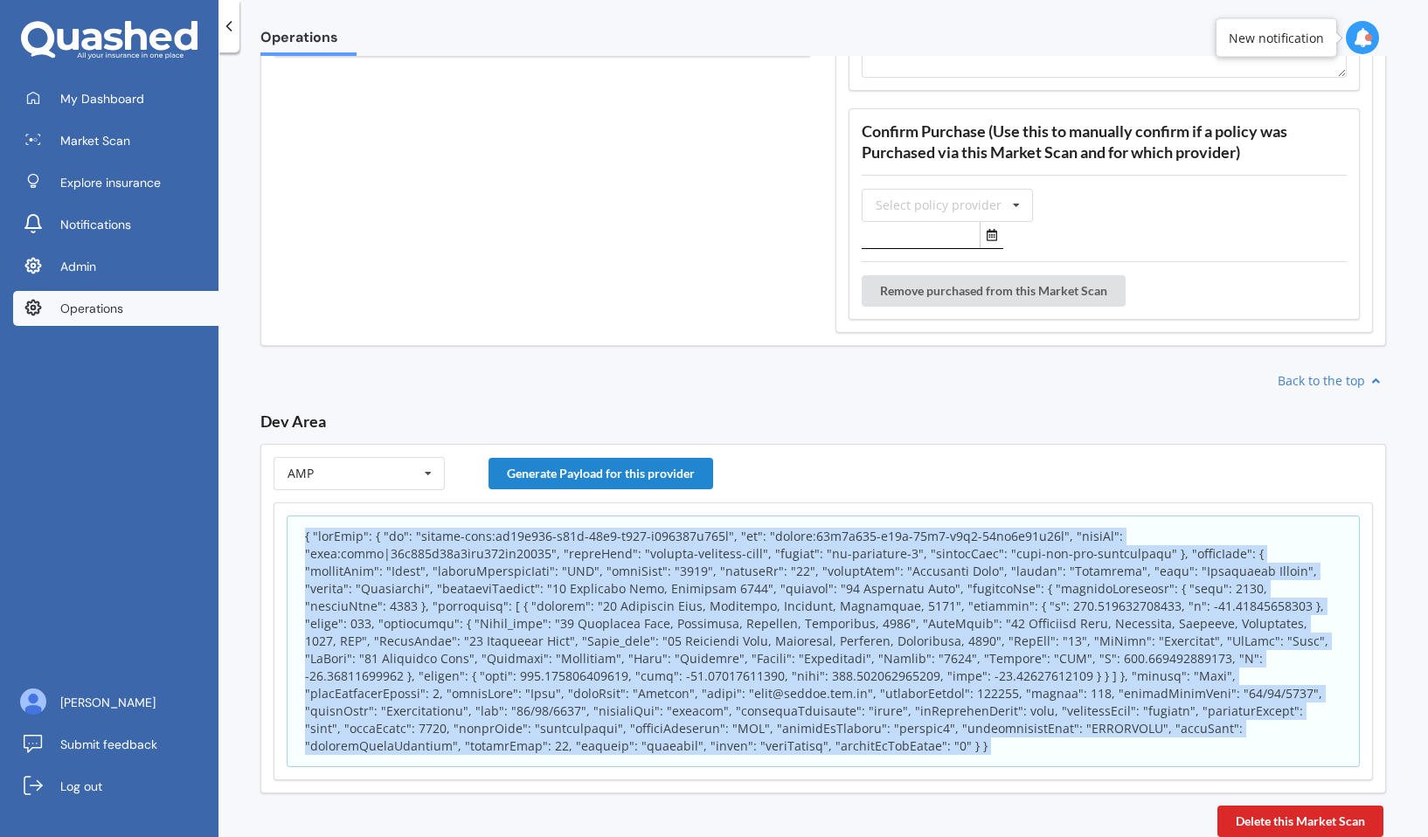
click at [638, 615] on p at bounding box center [823, 641] width 1036 height 227
